Goal: Check status

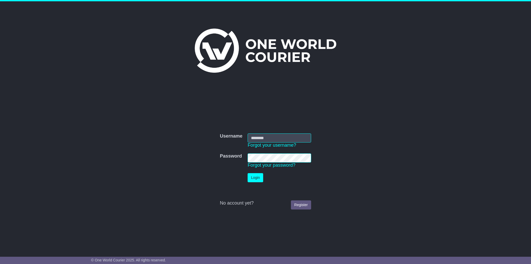
click at [250, 136] on input "Username" at bounding box center [280, 137] width 64 height 9
type input "**********"
click at [248, 173] on button "Login" at bounding box center [256, 177] width 16 height 9
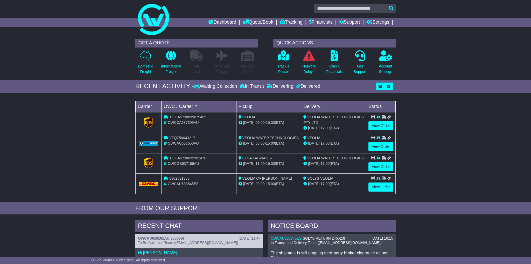
scroll to position [4, 0]
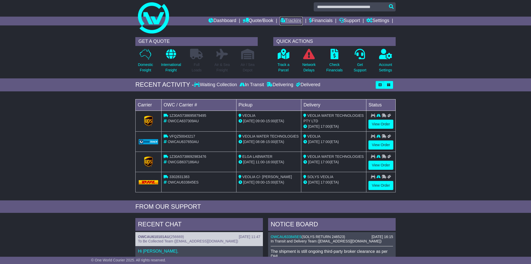
click at [291, 20] on link "Tracking" at bounding box center [291, 21] width 23 height 9
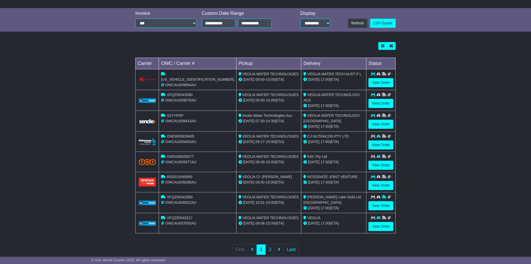
scroll to position [117, 0]
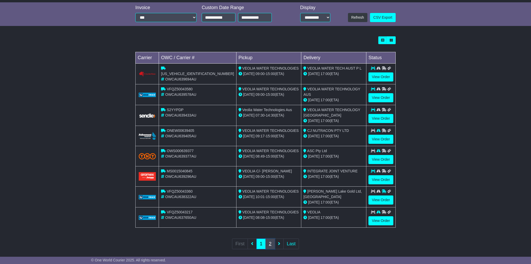
click at [269, 239] on link "2" at bounding box center [270, 243] width 9 height 11
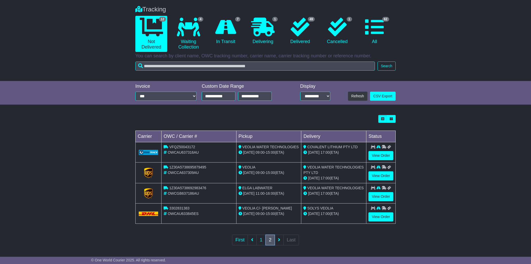
scroll to position [38, 0]
click at [379, 173] on link "View Order" at bounding box center [381, 175] width 25 height 9
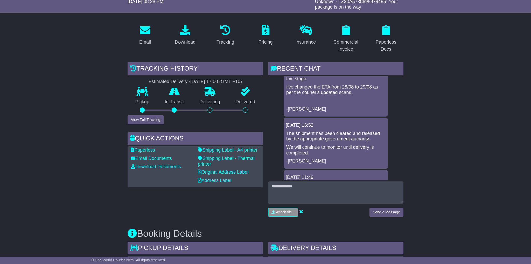
scroll to position [72, 0]
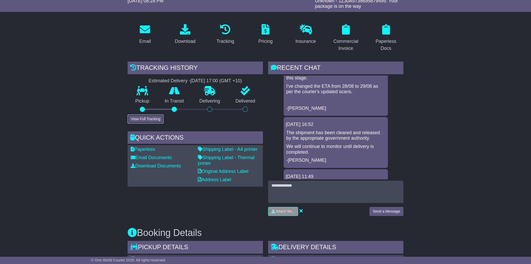
click at [153, 119] on button "View Full Tracking" at bounding box center [146, 118] width 36 height 9
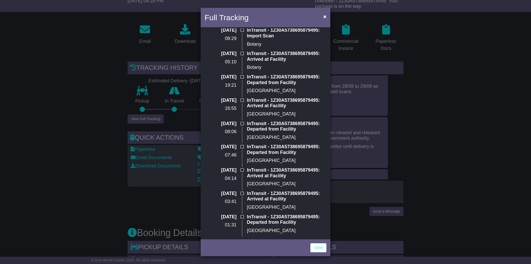
scroll to position [44, 0]
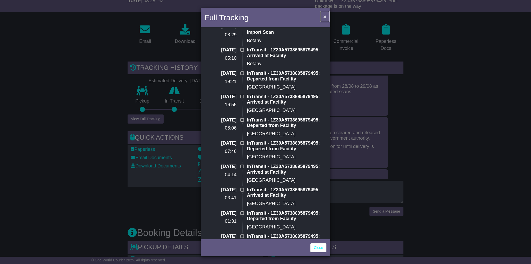
click at [324, 16] on span "×" at bounding box center [324, 16] width 3 height 6
